Goal: Transaction & Acquisition: Purchase product/service

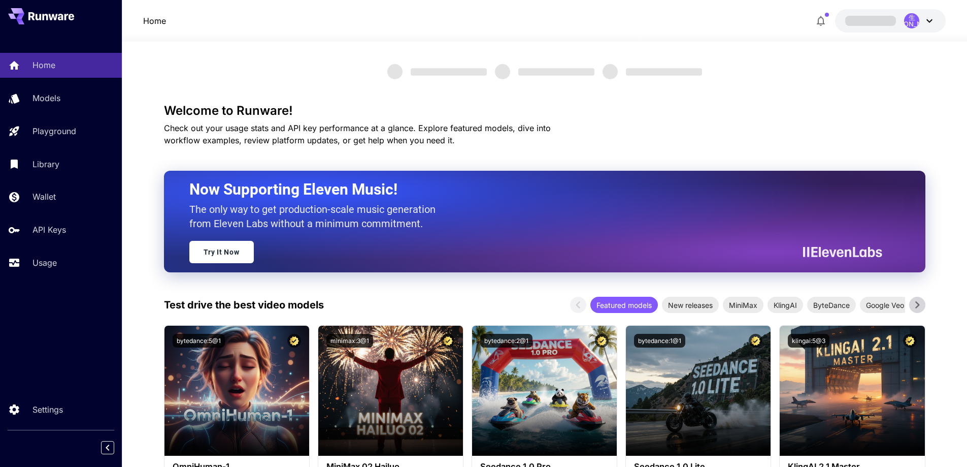
drag, startPoint x: 773, startPoint y: 110, endPoint x: 781, endPoint y: 108, distance: 8.3
click at [773, 110] on h3 "Welcome to Runware!" at bounding box center [545, 111] width 762 height 14
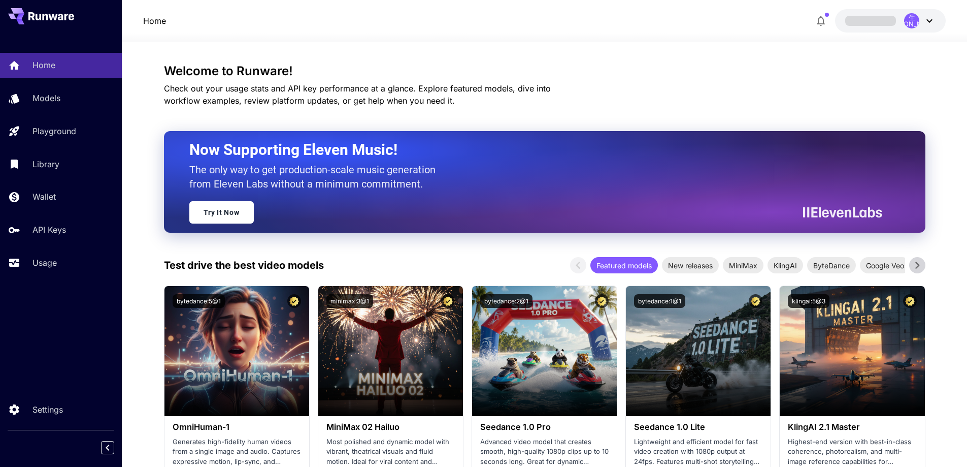
click at [881, 25] on span at bounding box center [870, 21] width 51 height 10
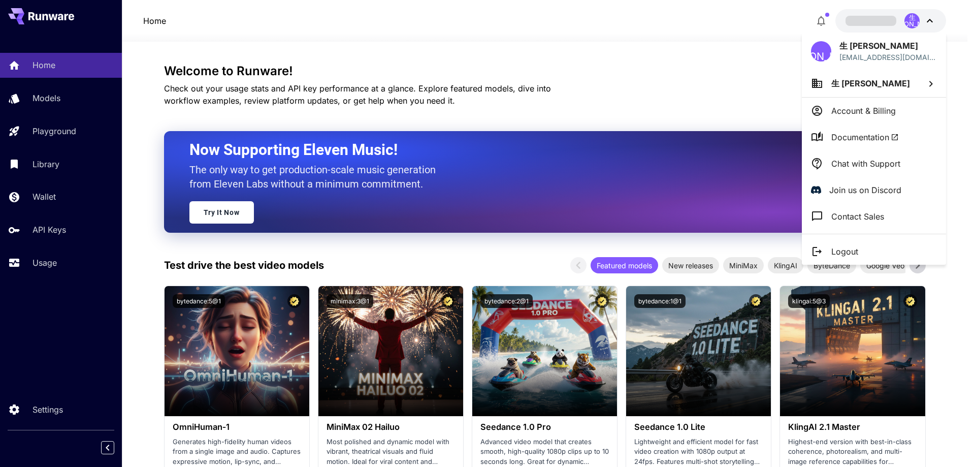
click at [752, 53] on div at bounding box center [487, 233] width 975 height 467
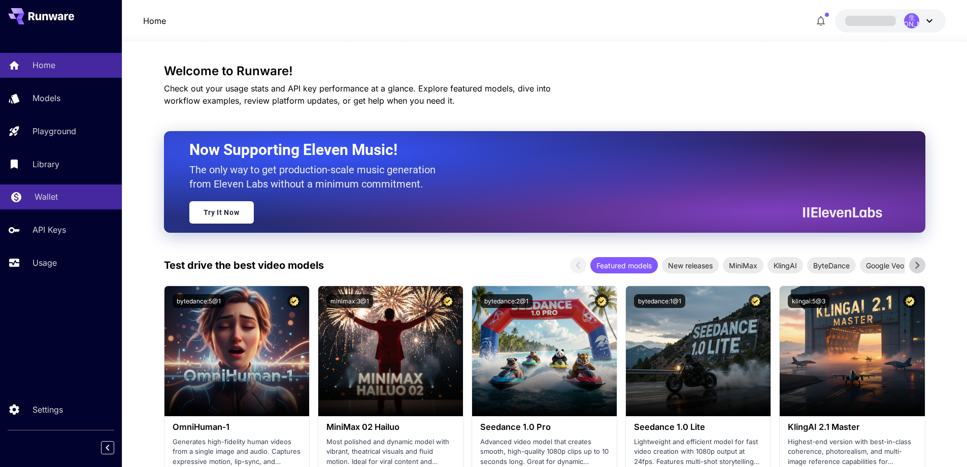
click at [43, 197] on p "Wallet" at bounding box center [46, 196] width 23 height 12
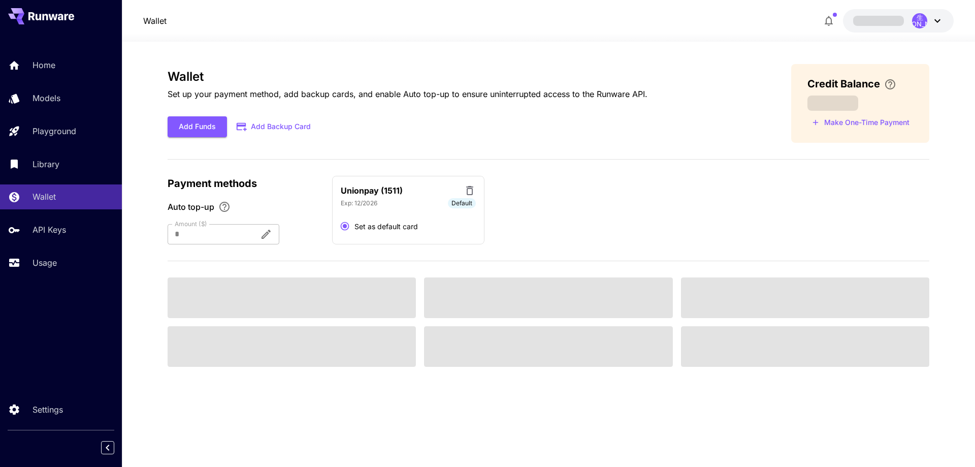
drag, startPoint x: 421, startPoint y: 112, endPoint x: 402, endPoint y: 109, distance: 19.1
click at [421, 112] on div "Wallet Set up your payment method, add backup cards, and enable Auto top-up to …" at bounding box center [408, 104] width 480 height 68
drag, startPoint x: 402, startPoint y: 122, endPoint x: 395, endPoint y: 122, distance: 7.6
click at [400, 122] on div "Add Funds Add Backup Card" at bounding box center [408, 126] width 480 height 21
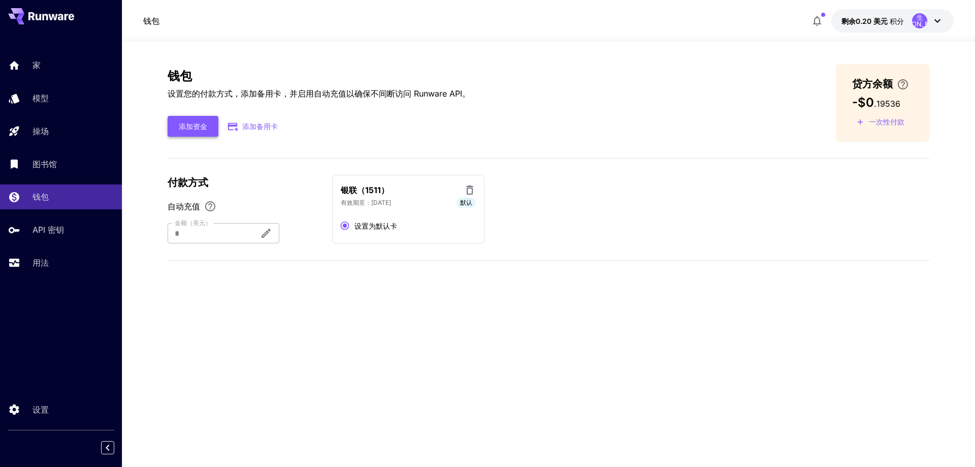
click at [201, 129] on font "添加资金" at bounding box center [193, 126] width 28 height 9
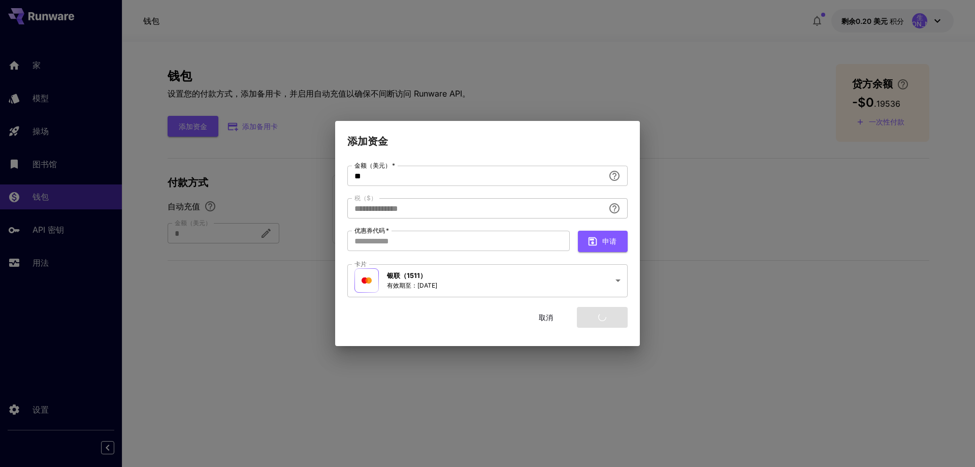
type input "****"
click at [622, 234] on button "申请" at bounding box center [603, 241] width 50 height 21
click at [611, 316] on font "添加资金" at bounding box center [602, 316] width 28 height 9
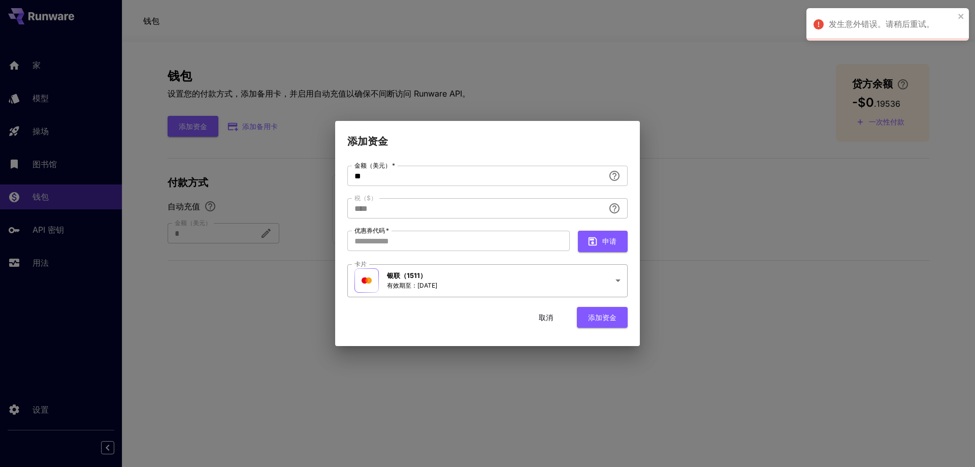
click at [593, 288] on body "**********" at bounding box center [487, 233] width 975 height 467
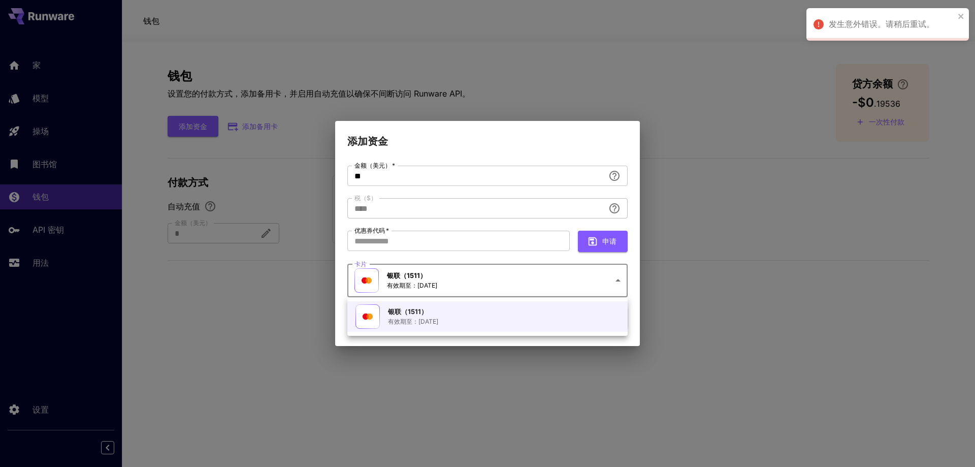
click at [519, 318] on div "银联（1511） 有效期至：2026年12月" at bounding box center [456, 316] width 203 height 24
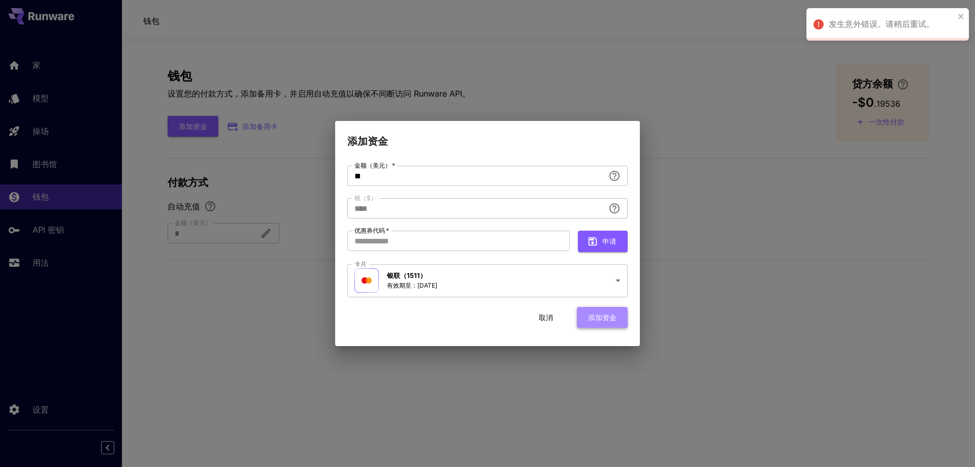
click at [609, 320] on font "添加资金" at bounding box center [602, 316] width 28 height 9
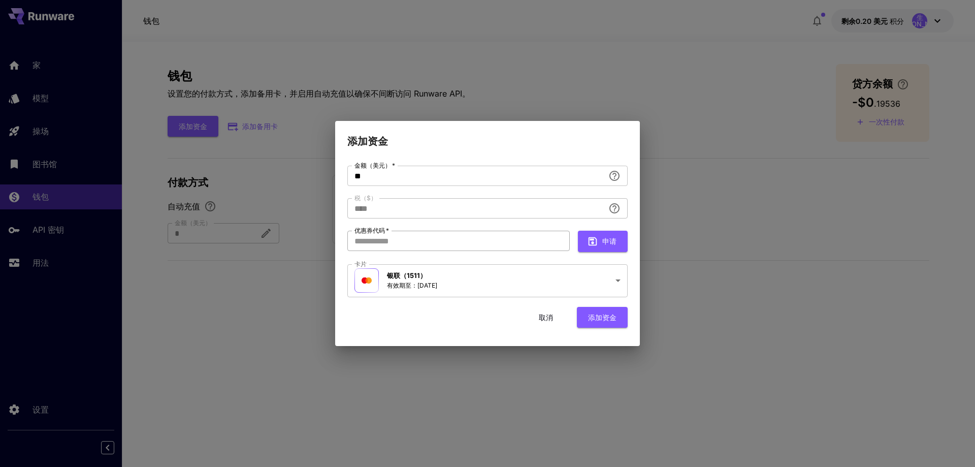
click at [498, 246] on input "优惠券代码   *" at bounding box center [458, 241] width 222 height 20
drag, startPoint x: 469, startPoint y: 328, endPoint x: 553, endPoint y: 318, distance: 85.4
click at [468, 328] on div "**********" at bounding box center [487, 251] width 280 height 170
click at [544, 317] on font "取消" at bounding box center [546, 316] width 14 height 9
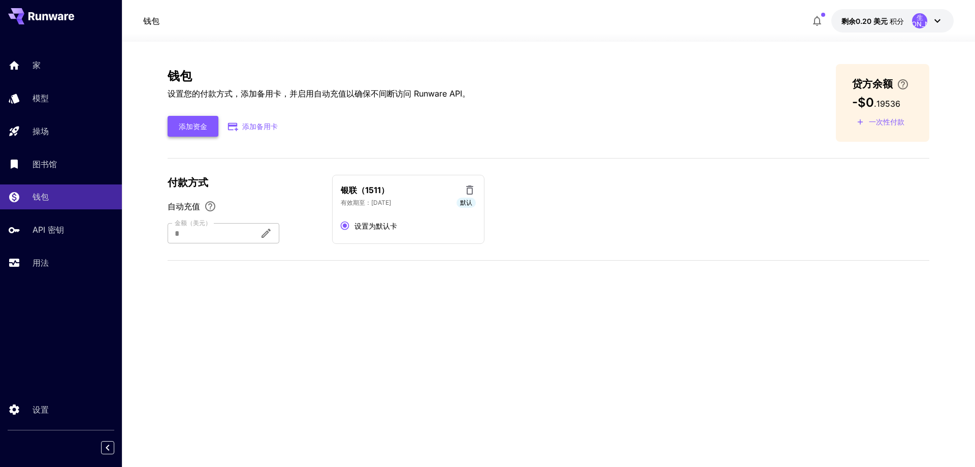
click at [212, 120] on button "添加资金" at bounding box center [193, 126] width 51 height 21
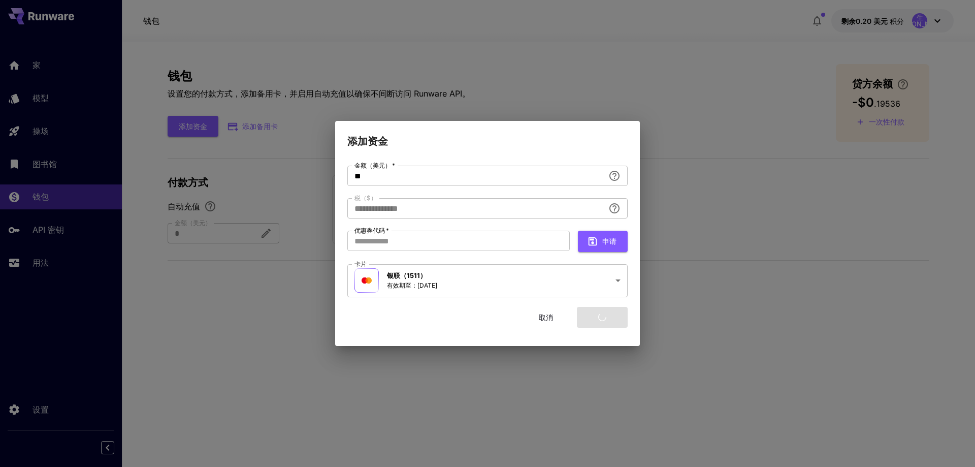
type input "****"
click at [606, 322] on button "Add funds" at bounding box center [597, 317] width 59 height 21
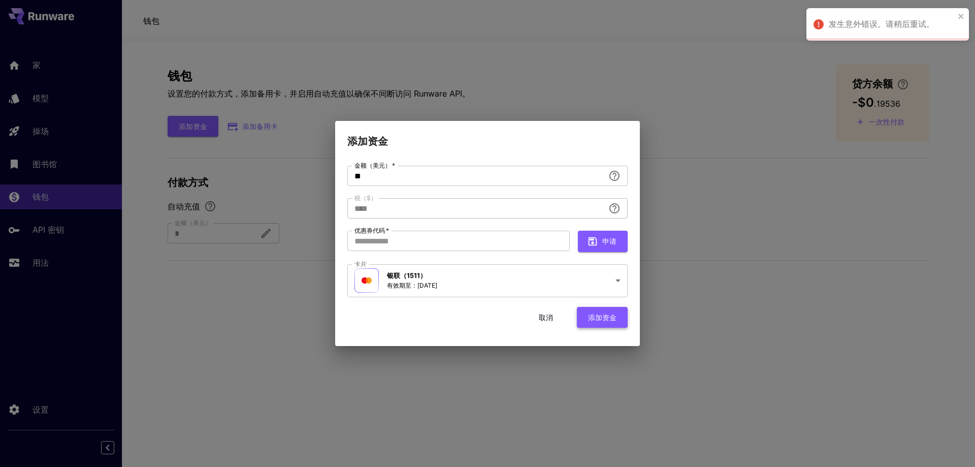
click at [592, 318] on font "添加资金" at bounding box center [602, 316] width 28 height 9
click at [551, 318] on font "取消" at bounding box center [546, 316] width 14 height 9
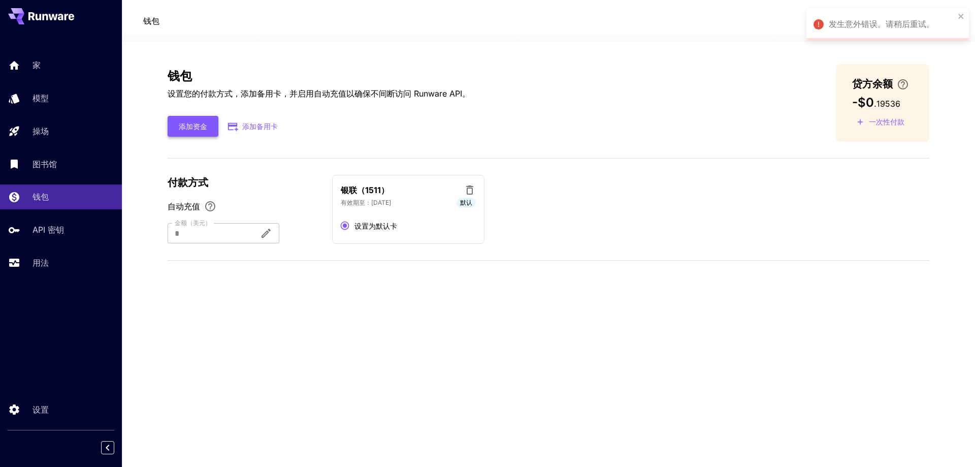
click at [193, 130] on font "添加资金" at bounding box center [193, 126] width 28 height 13
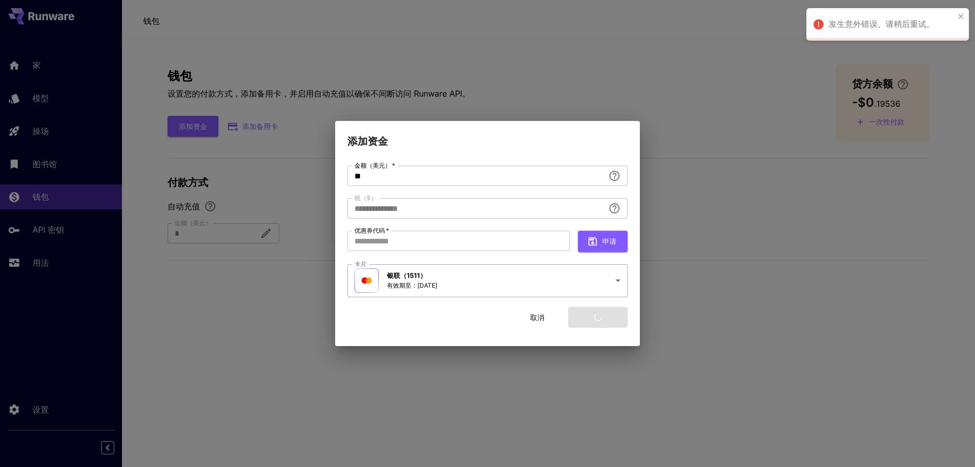
click at [420, 275] on body "**********" at bounding box center [487, 233] width 975 height 467
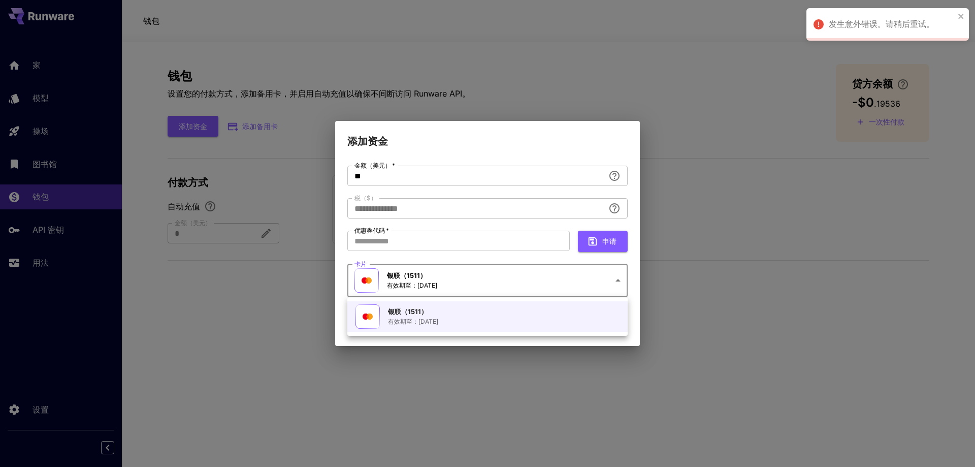
type input "****"
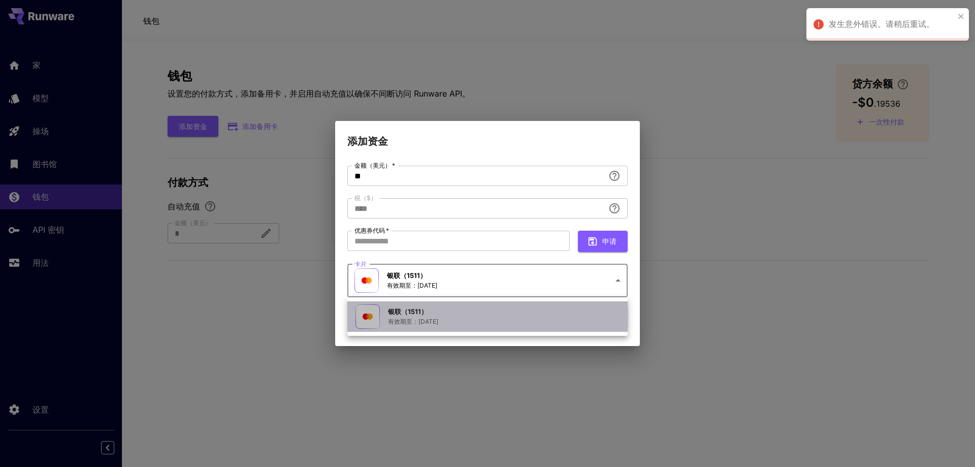
click at [420, 315] on font "银联（1511）" at bounding box center [408, 311] width 40 height 8
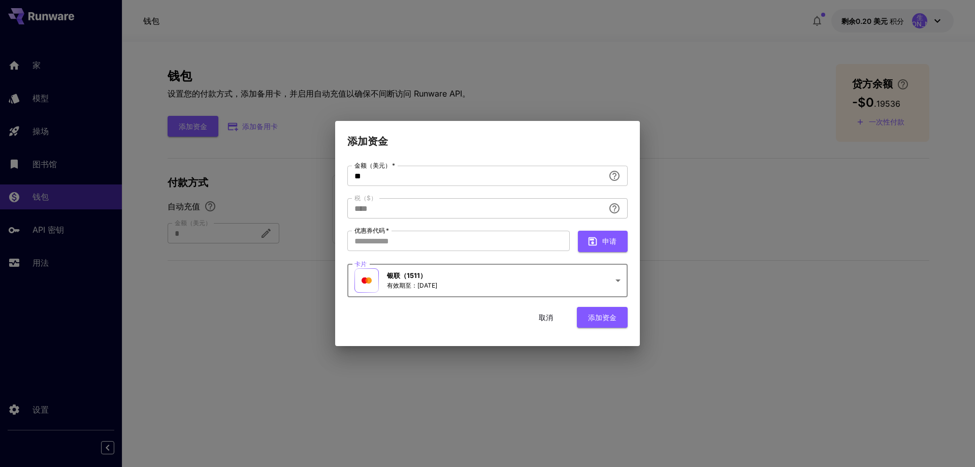
click at [549, 316] on font "取消" at bounding box center [546, 316] width 14 height 9
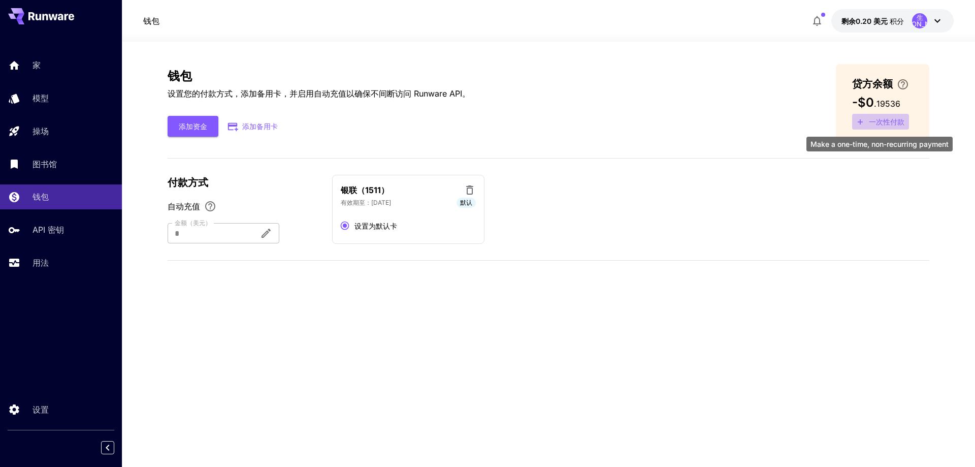
click at [890, 122] on font "一次性付款" at bounding box center [887, 121] width 36 height 9
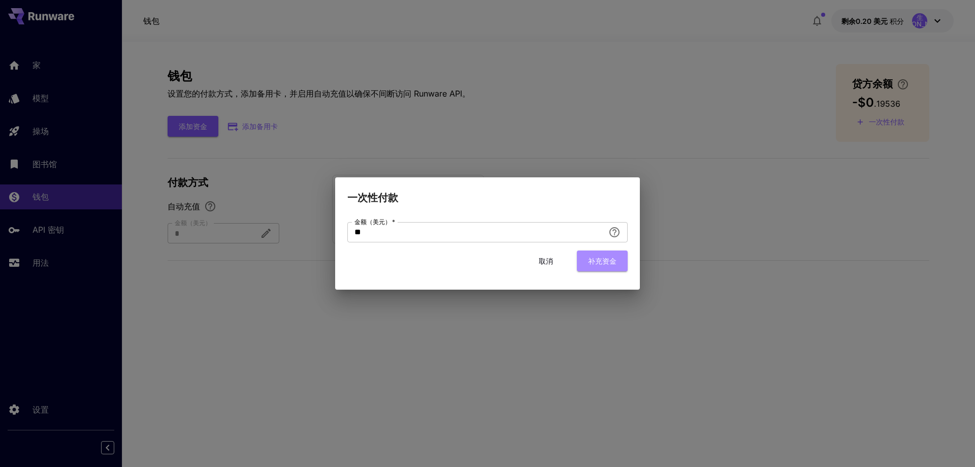
click at [597, 261] on font "补充资金" at bounding box center [602, 260] width 28 height 9
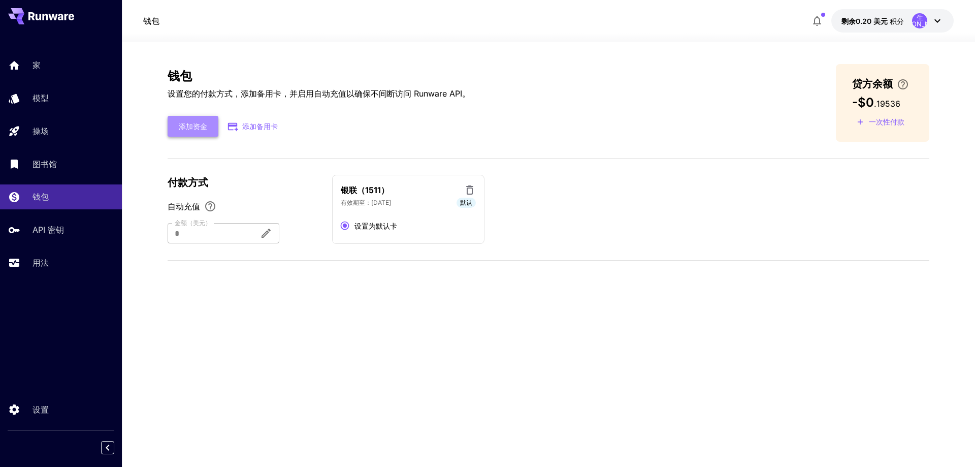
click at [198, 130] on font "添加资金" at bounding box center [193, 126] width 28 height 13
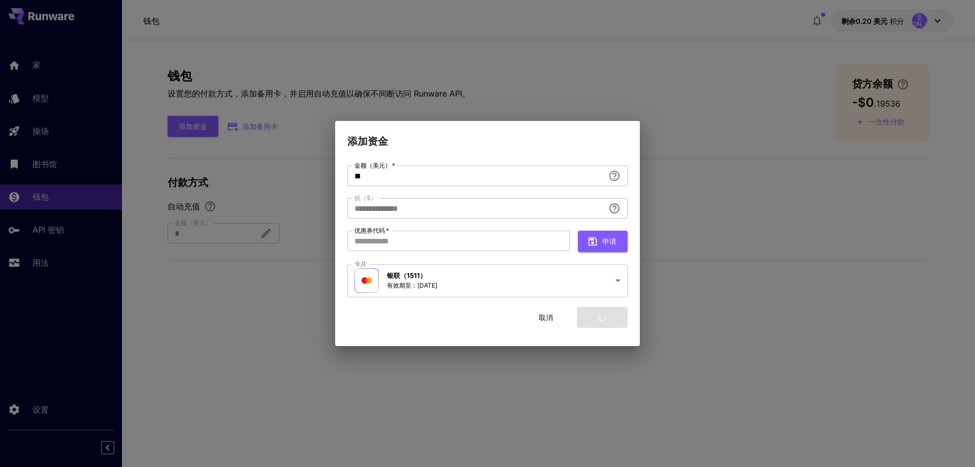
type input "****"
click at [601, 313] on font "添加资金" at bounding box center [602, 316] width 28 height 9
click at [605, 313] on font "添加资金" at bounding box center [602, 316] width 28 height 9
click at [602, 315] on font "添加资金" at bounding box center [602, 316] width 28 height 9
click at [599, 333] on div "**********" at bounding box center [487, 251] width 280 height 170
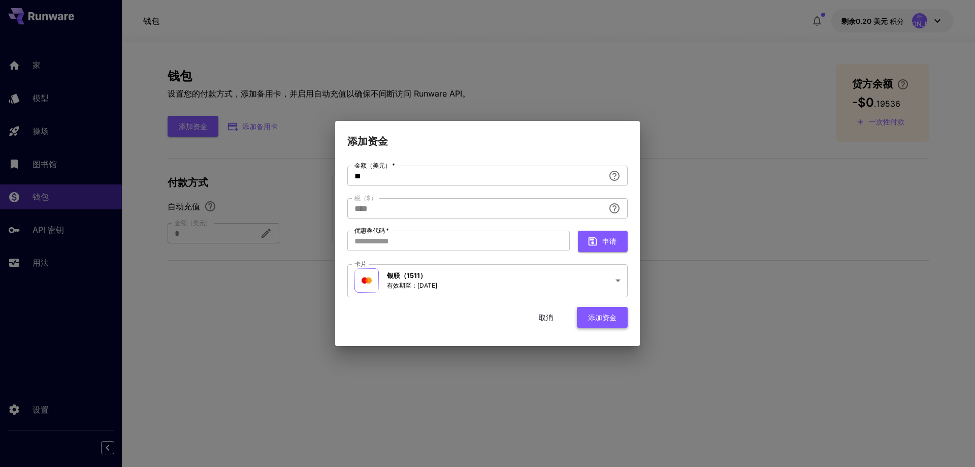
click at [607, 322] on font "添加资金" at bounding box center [602, 317] width 28 height 13
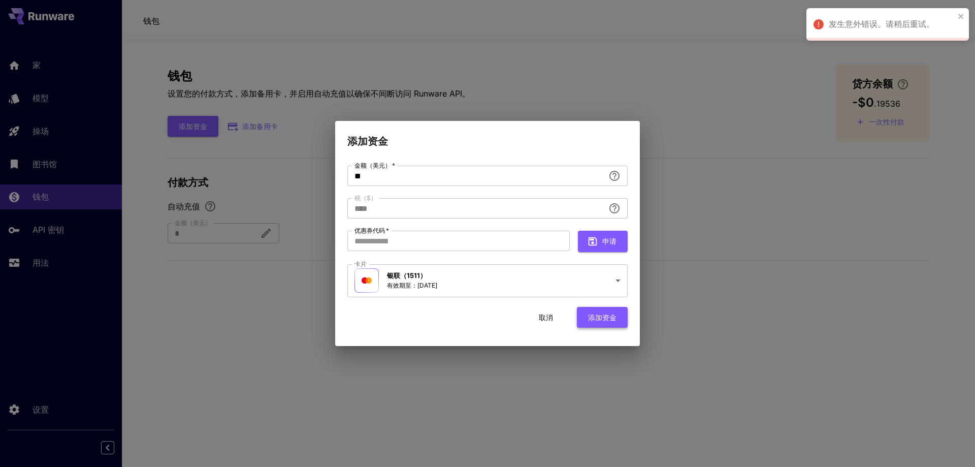
click at [615, 317] on font "添加资金" at bounding box center [602, 316] width 28 height 9
click at [617, 321] on button "添加资金" at bounding box center [602, 317] width 51 height 21
click at [550, 315] on font "取消" at bounding box center [546, 316] width 14 height 9
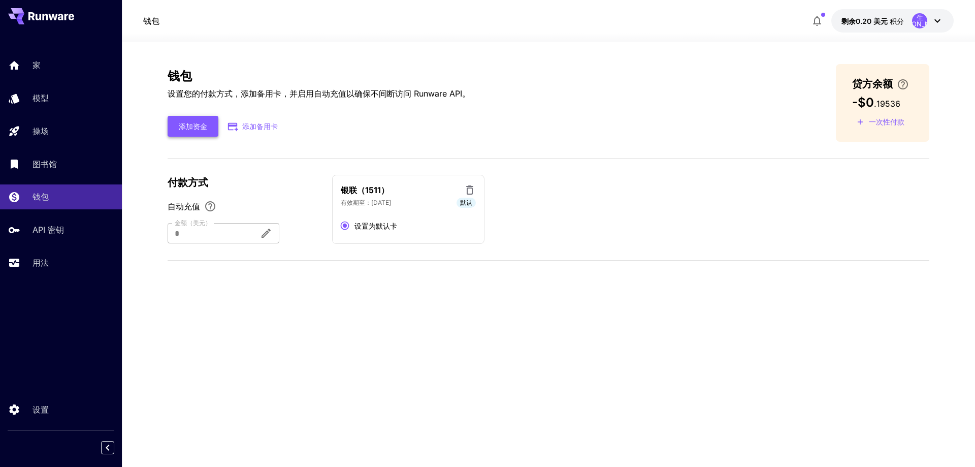
click at [196, 127] on font "添加资金" at bounding box center [193, 126] width 28 height 9
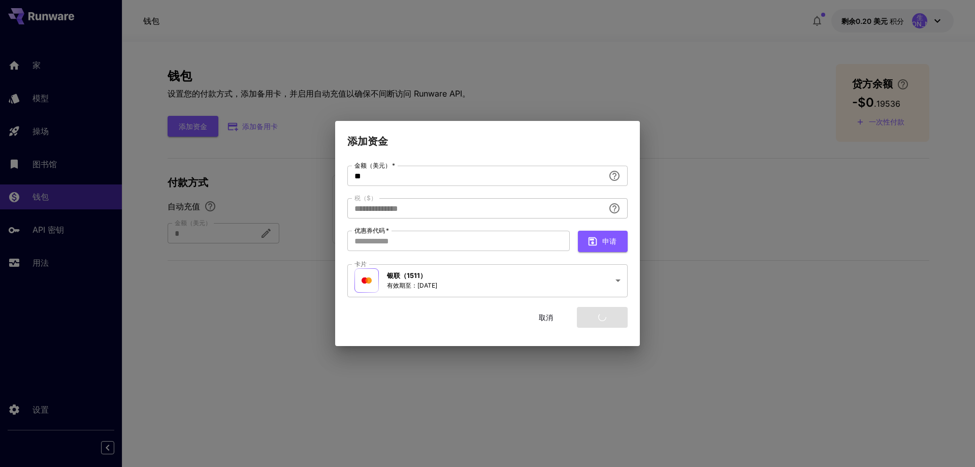
type input "****"
click at [544, 322] on font "取消" at bounding box center [537, 317] width 14 height 13
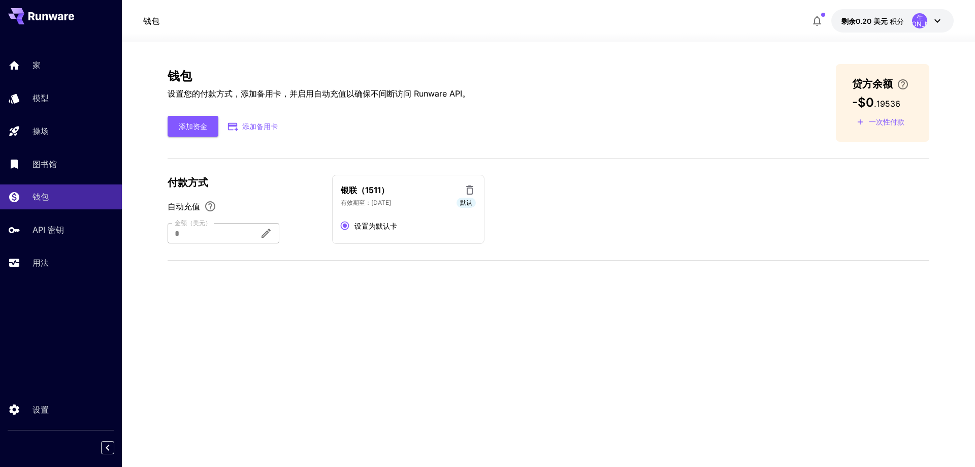
click at [891, 124] on font "一次性付款" at bounding box center [887, 121] width 36 height 9
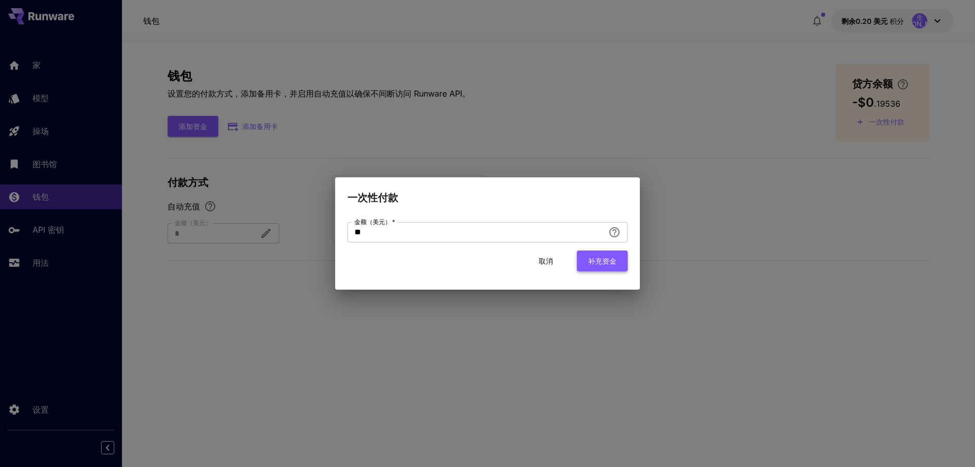
click at [603, 263] on font "补充资金" at bounding box center [602, 260] width 28 height 9
